Goal: Find specific page/section: Find specific page/section

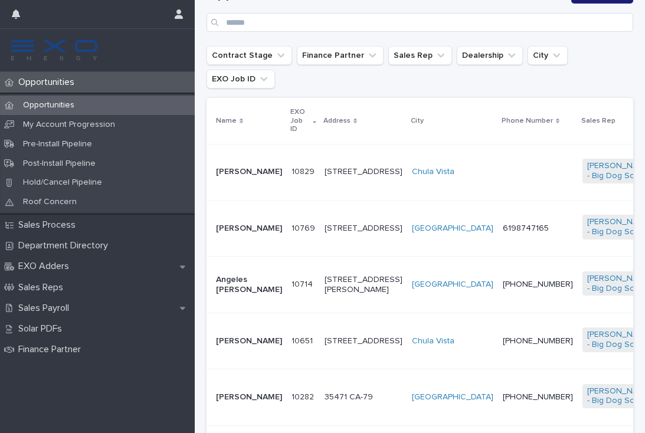
scroll to position [217, 0]
click at [71, 100] on p "Opportunities" at bounding box center [49, 105] width 70 height 10
click at [57, 77] on p "Opportunities" at bounding box center [49, 82] width 70 height 11
click at [47, 86] on p "Opportunities" at bounding box center [49, 82] width 70 height 11
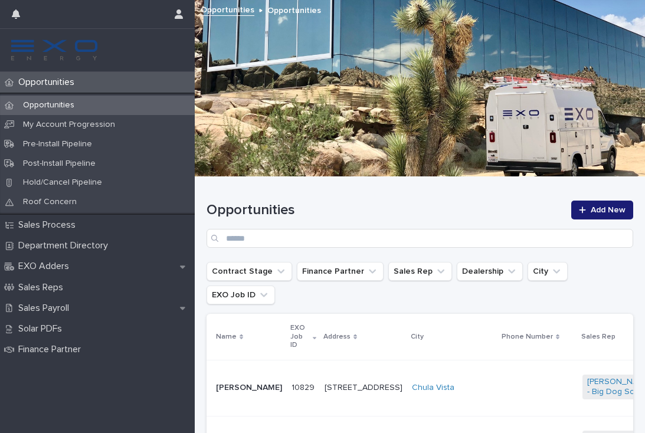
scroll to position [0, 0]
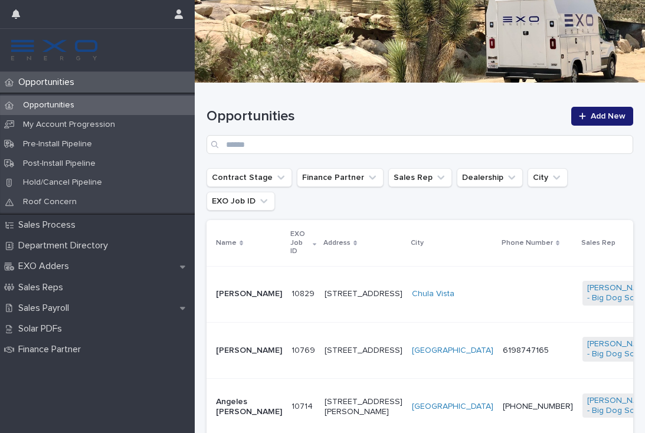
scroll to position [152, 0]
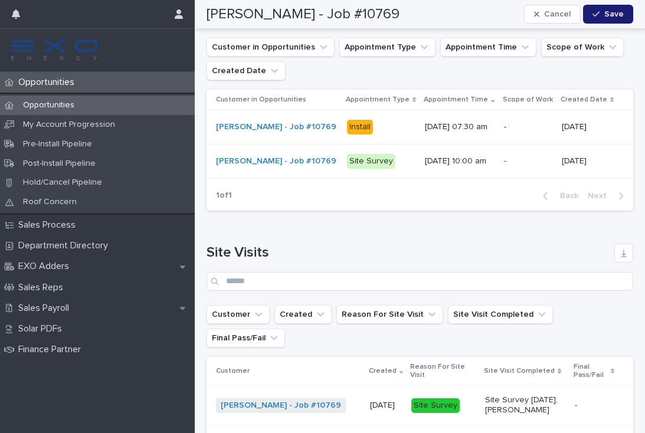
scroll to position [1619, 0]
click at [64, 92] on div "Opportunities" at bounding box center [97, 82] width 195 height 21
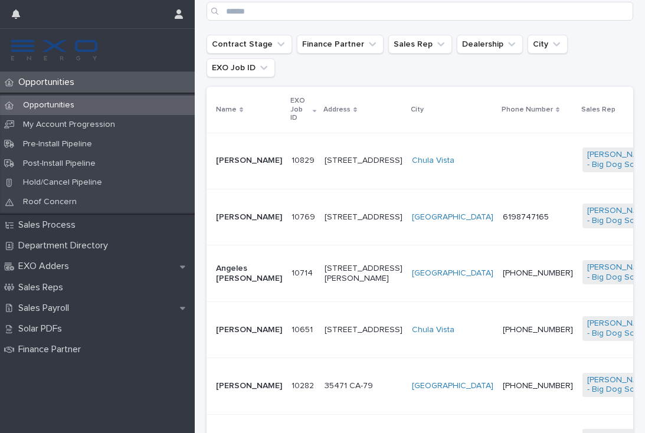
scroll to position [230, 0]
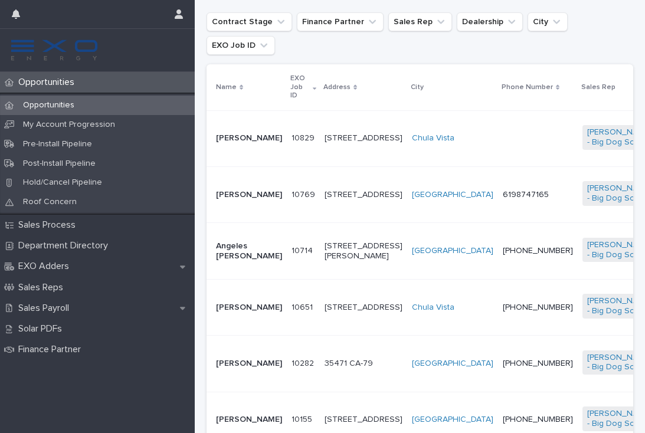
scroll to position [251, 0]
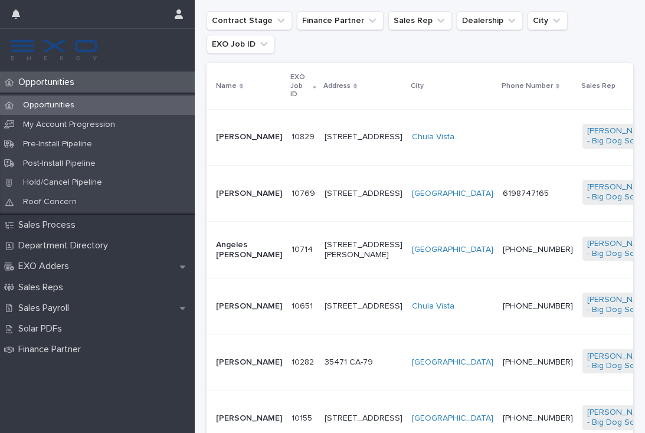
click at [287, 248] on td "10714 10714" at bounding box center [303, 250] width 33 height 56
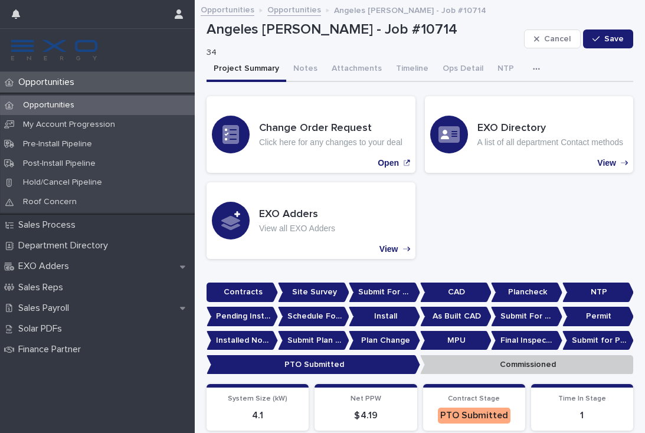
click at [50, 99] on div "Opportunities" at bounding box center [97, 105] width 195 height 19
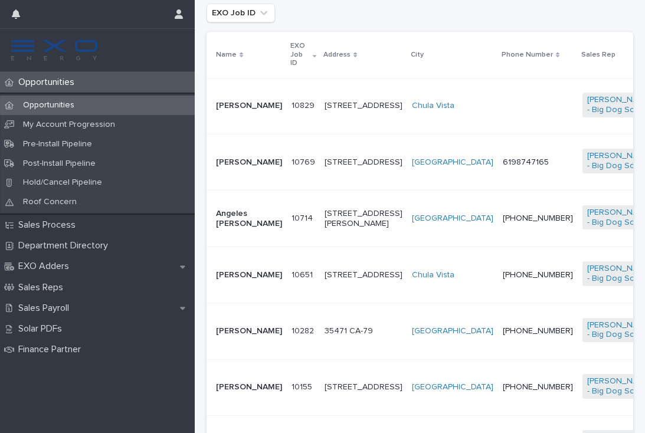
scroll to position [285, 0]
